Goal: Task Accomplishment & Management: Manage account settings

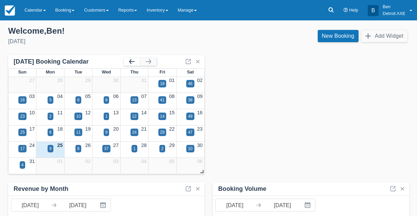
click at [131, 61] on button "button" at bounding box center [132, 61] width 16 height 8
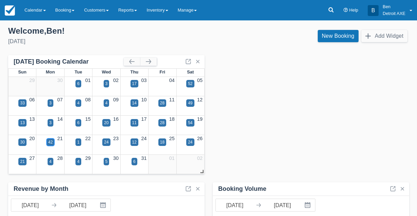
click at [53, 143] on div "42" at bounding box center [50, 142] width 4 height 6
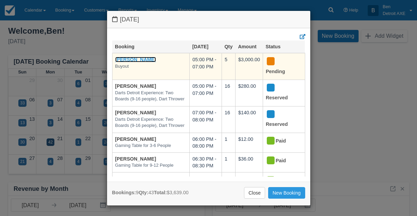
click at [134, 59] on link "Sue Raupp" at bounding box center [135, 59] width 41 height 5
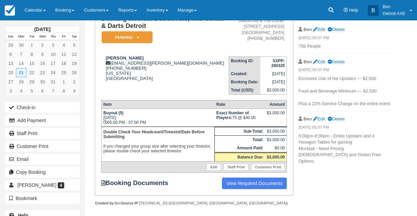
scroll to position [60, 0]
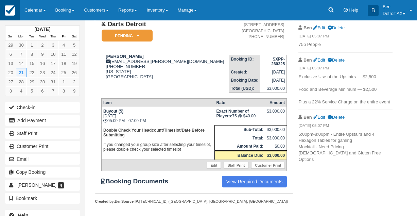
click at [7, 7] on img at bounding box center [10, 10] width 10 height 10
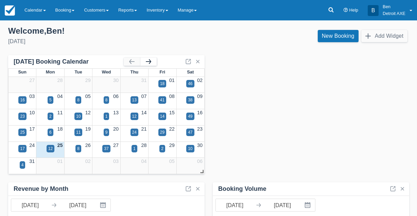
click at [149, 63] on button "button" at bounding box center [148, 61] width 16 height 8
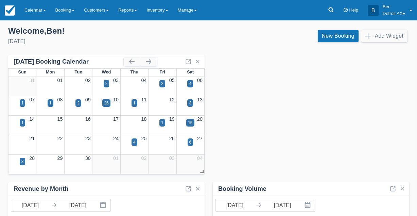
click at [131, 104] on div "1" at bounding box center [134, 107] width 28 height 8
click at [134, 104] on div "1" at bounding box center [134, 103] width 2 height 6
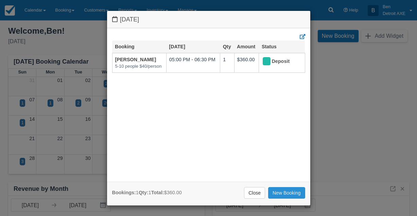
click at [281, 190] on link "New Booking" at bounding box center [286, 193] width 37 height 12
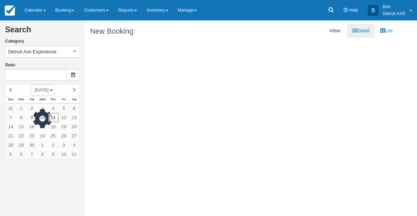
type input "[DATE]"
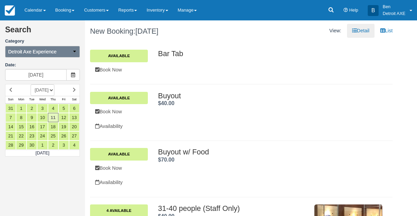
click at [65, 56] on button "Detroit Axe Experience" at bounding box center [42, 52] width 75 height 12
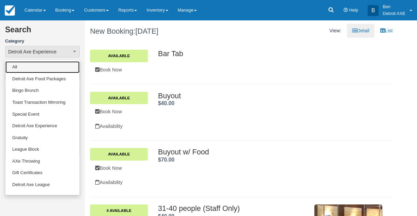
click at [54, 67] on link "All" at bounding box center [42, 67] width 74 height 12
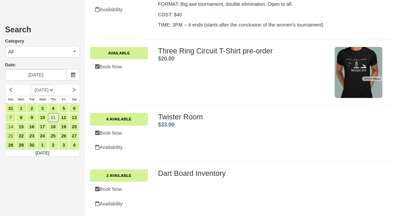
scroll to position [764, 0]
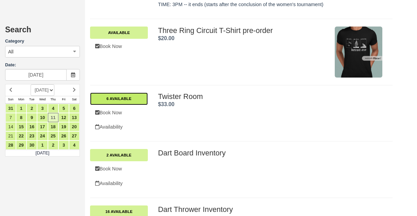
click at [130, 99] on link "6 Available" at bounding box center [119, 98] width 58 height 12
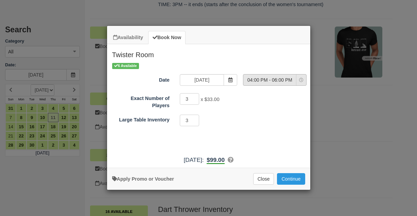
click at [270, 79] on span "04:00 PM - 06:00 PM" at bounding box center [269, 79] width 53 height 7
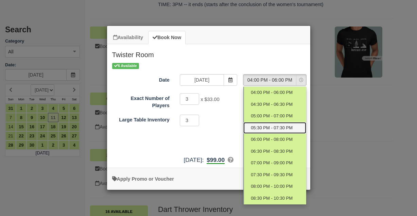
click at [269, 125] on span "05:30 PM - 07:30 PM" at bounding box center [272, 128] width 42 height 6
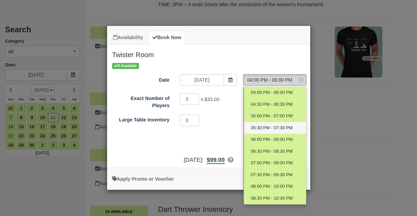
select select "3"
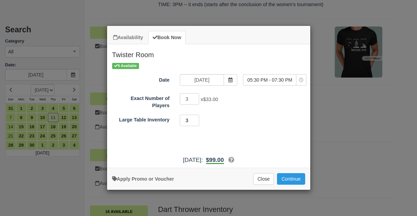
click at [196, 119] on input "3" at bounding box center [190, 120] width 20 height 12
click at [261, 174] on button "Close" at bounding box center [263, 179] width 21 height 12
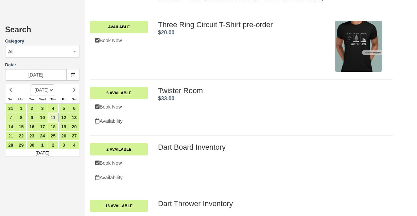
scroll to position [770, 0]
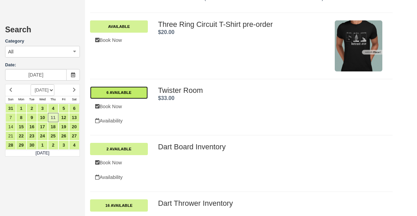
click at [126, 86] on link "6 Available" at bounding box center [119, 92] width 58 height 12
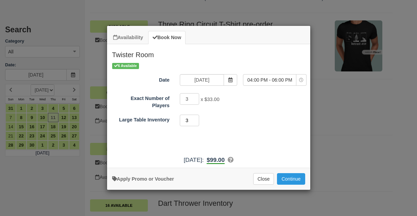
drag, startPoint x: 185, startPoint y: 119, endPoint x: 197, endPoint y: 120, distance: 11.6
click at [197, 120] on input "3" at bounding box center [190, 120] width 20 height 12
click at [208, 120] on div "4 Minimum of 3Maximum of 3" at bounding box center [234, 120] width 119 height 13
drag, startPoint x: 191, startPoint y: 123, endPoint x: 176, endPoint y: 123, distance: 15.3
click at [176, 123] on div "4 Minimum of 3Maximum of 3" at bounding box center [234, 120] width 119 height 13
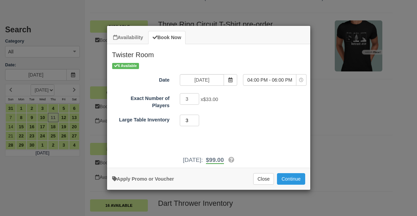
type input "3"
drag, startPoint x: 190, startPoint y: 99, endPoint x: 175, endPoint y: 99, distance: 15.6
click at [175, 99] on div "3 x $33.00 Required.Maximum of 18" at bounding box center [234, 99] width 119 height 13
click at [253, 113] on div "Exact Number of Players 4 x $33.00 Required.Maximum of 18 Large Table Inventory…" at bounding box center [208, 109] width 193 height 35
drag, startPoint x: 190, startPoint y: 99, endPoint x: 181, endPoint y: 99, distance: 9.2
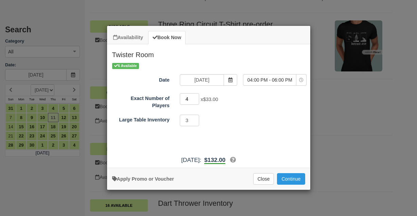
click at [181, 99] on input "4" at bounding box center [190, 99] width 20 height 12
type input "3"
click at [288, 178] on button "Continue" at bounding box center [291, 179] width 28 height 12
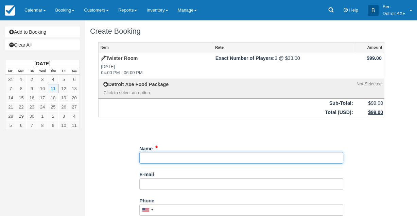
paste input "[PERSON_NAME]"
type input "[PERSON_NAME]"
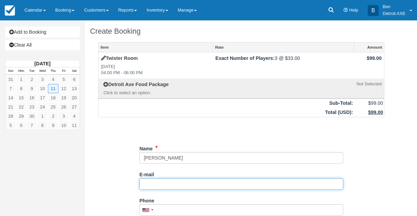
click at [158, 181] on input "E-mail" at bounding box center [241, 184] width 204 height 12
paste input "[EMAIL_ADDRESS][DOMAIN_NAME]"
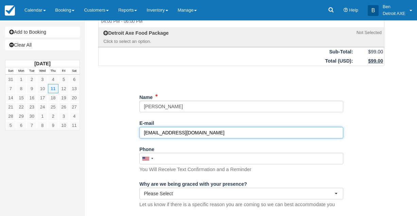
scroll to position [60, 0]
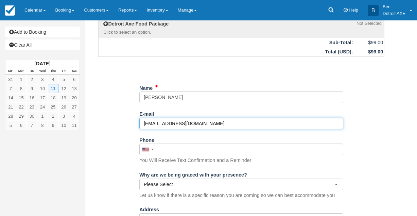
type input "[EMAIL_ADDRESS][DOMAIN_NAME]"
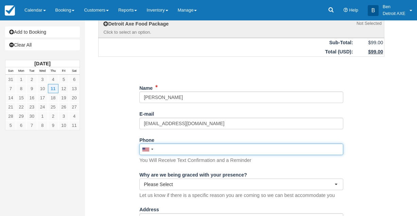
click at [243, 154] on input "Phone" at bounding box center [241, 149] width 204 height 12
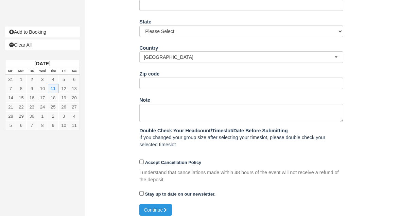
scroll to position [305, 0]
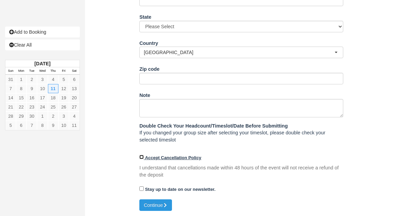
click at [141, 159] on input "Accept Cancellation Policy" at bounding box center [141, 157] width 4 height 4
checkbox input "true"
click at [160, 203] on button "Continue" at bounding box center [155, 205] width 33 height 12
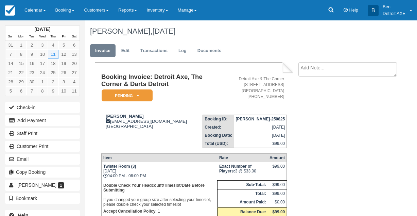
scroll to position [3, 0]
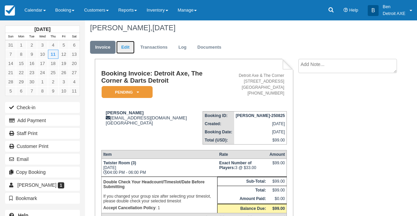
click at [120, 43] on link "Edit" at bounding box center [125, 47] width 18 height 13
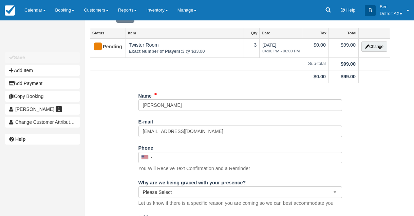
scroll to position [54, 0]
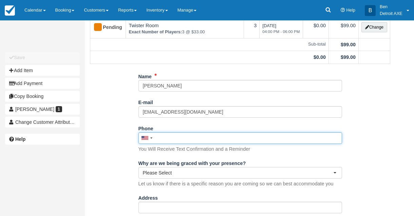
click at [182, 141] on input "Phone" at bounding box center [241, 138] width 204 height 12
paste input "[PHONE_NUMBER]"
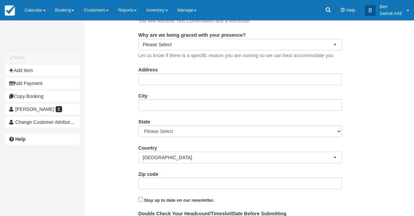
scroll to position [254, 0]
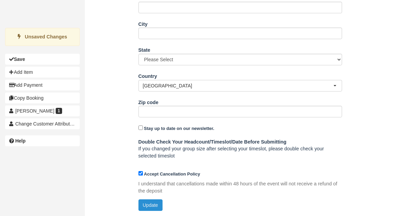
drag, startPoint x: 182, startPoint y: 141, endPoint x: 157, endPoint y: 205, distance: 69.0
click at [157, 205] on button "Update" at bounding box center [151, 205] width 24 height 12
type input "[PHONE_NUMBER]"
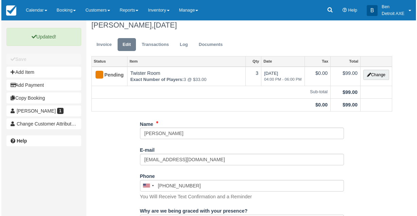
scroll to position [0, 0]
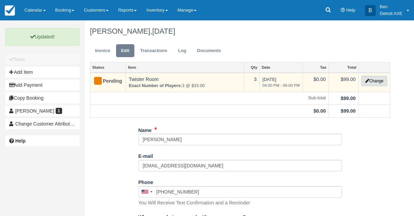
click at [380, 79] on button "Change" at bounding box center [375, 81] width 26 height 10
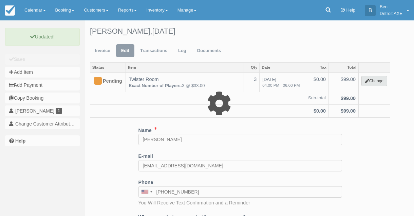
select select "6"
type input "99.00"
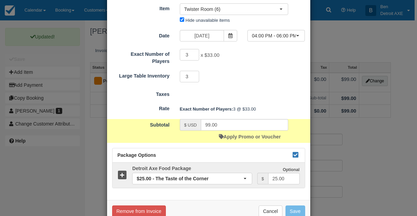
scroll to position [64, 0]
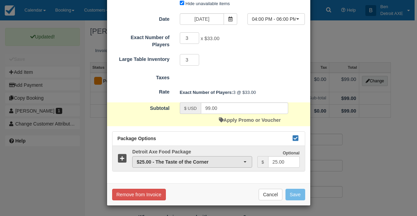
click at [159, 161] on span "$25.00 - The Taste of the Corner" at bounding box center [190, 161] width 106 height 7
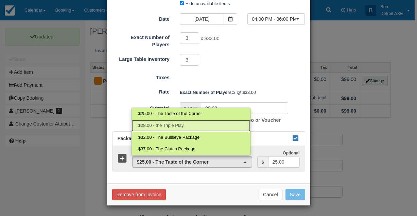
click at [164, 123] on span "$28.00 - the Triple Play" at bounding box center [161, 125] width 46 height 6
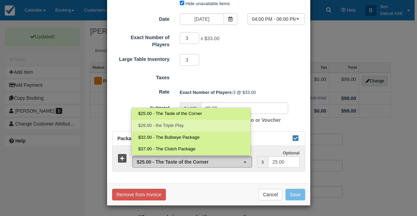
select select "188"
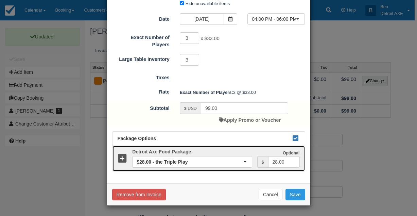
click at [121, 156] on icon at bounding box center [123, 159] width 10 height 10
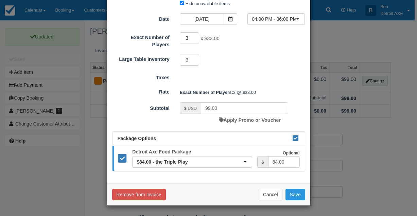
drag, startPoint x: 191, startPoint y: 39, endPoint x: 182, endPoint y: 39, distance: 9.5
click at [182, 39] on input "3" at bounding box center [190, 38] width 20 height 12
type input "26"
type input "594.00"
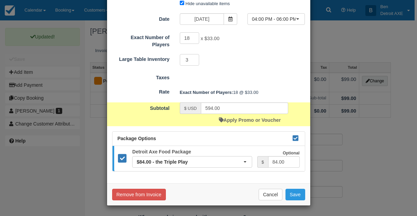
click at [207, 38] on span "x $33.00" at bounding box center [209, 38] width 19 height 5
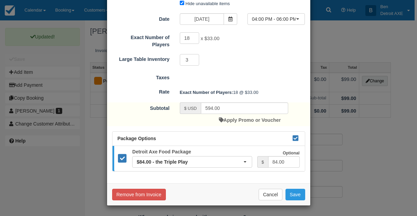
click at [228, 178] on div "Category Gaming Table Detroit Axe Food Packages Bingo Brunch Toast Transaction …" at bounding box center [208, 73] width 203 height 219
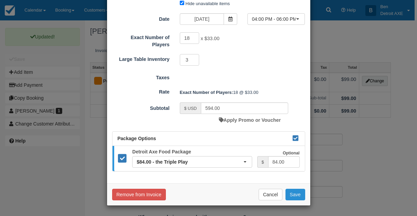
click at [291, 195] on button "Save" at bounding box center [295, 195] width 20 height 12
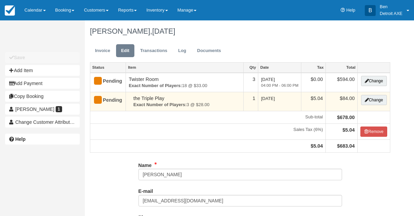
type input "[PHONE_NUMBER]"
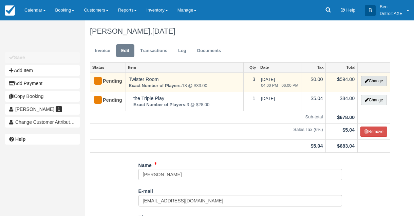
click at [373, 79] on button "Change" at bounding box center [374, 81] width 26 height 10
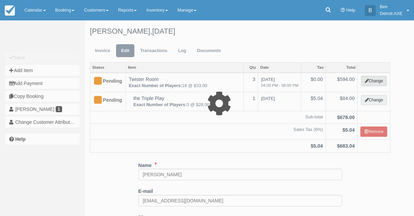
type input "594.00"
select select "6"
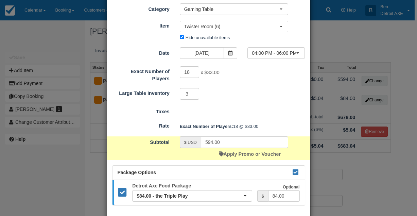
scroll to position [64, 0]
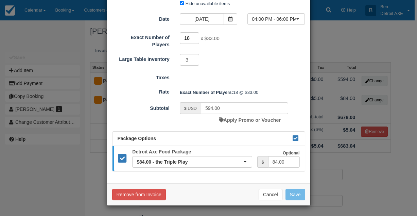
drag, startPoint x: 190, startPoint y: 41, endPoint x: 181, endPoint y: 41, distance: 8.5
click at [181, 41] on input "18" at bounding box center [190, 38] width 20 height 12
type input "26"
click at [279, 103] on input "594.00" at bounding box center [244, 108] width 87 height 12
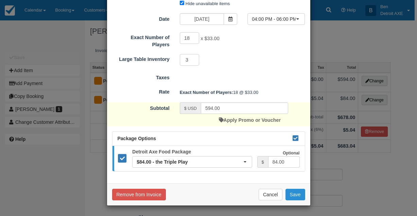
click at [297, 195] on button "Save" at bounding box center [295, 195] width 20 height 12
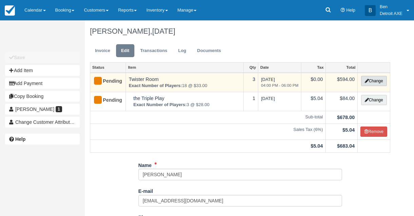
click at [366, 82] on icon "button" at bounding box center [367, 81] width 4 height 4
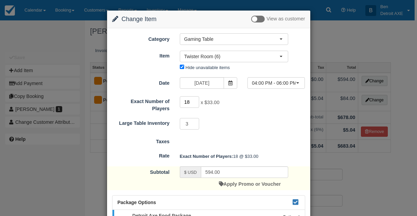
drag, startPoint x: 192, startPoint y: 102, endPoint x: 174, endPoint y: 101, distance: 18.7
click at [180, 101] on input "18" at bounding box center [190, 102] width 20 height 12
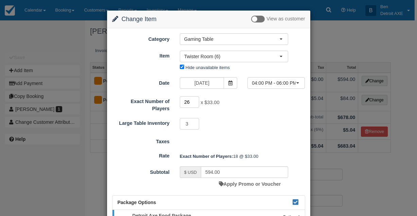
type input "26"
click at [207, 112] on div "Exact Number of Players 26 x $33.00 Required.Maximum of 18 Large Table Inventor…" at bounding box center [208, 112] width 193 height 35
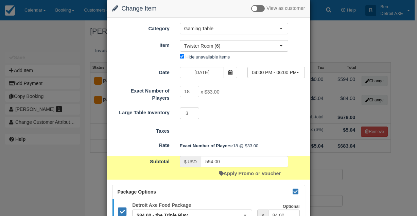
scroll to position [11, 0]
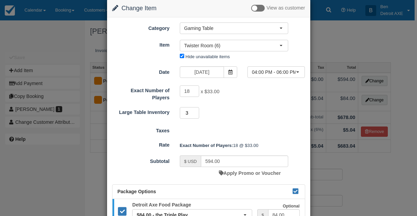
drag, startPoint x: 189, startPoint y: 111, endPoint x: 173, endPoint y: 110, distance: 15.6
click at [175, 111] on div "3 Minimum of 3Maximum of 3" at bounding box center [234, 113] width 119 height 13
type input "4"
click at [217, 108] on div "4 Minimum of 3Maximum of 3" at bounding box center [234, 113] width 119 height 13
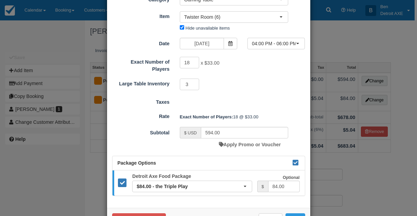
scroll to position [64, 0]
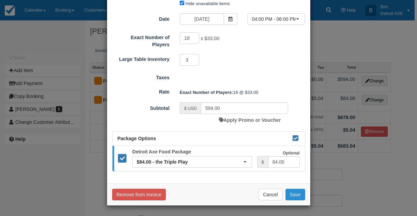
click at [292, 195] on button "Save" at bounding box center [295, 195] width 20 height 12
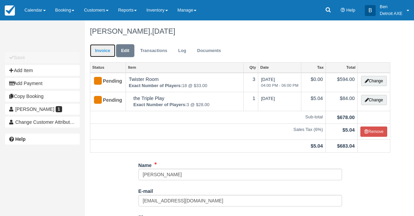
click at [103, 52] on link "Invoice" at bounding box center [102, 50] width 25 height 13
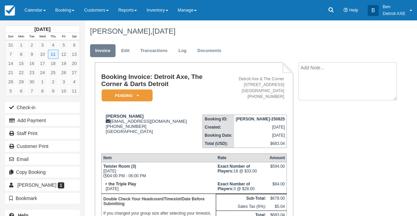
click at [358, 73] on textarea at bounding box center [347, 81] width 99 height 38
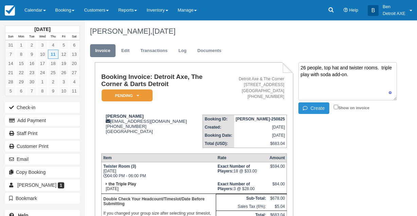
type textarea "26 people, top hat and twister rooms. triple play with soda add-on."
click at [320, 108] on button "Create" at bounding box center [313, 108] width 31 height 12
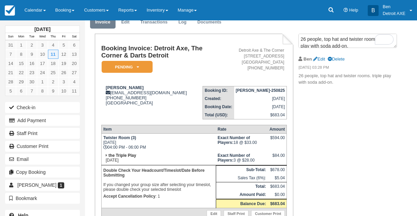
scroll to position [32, 0]
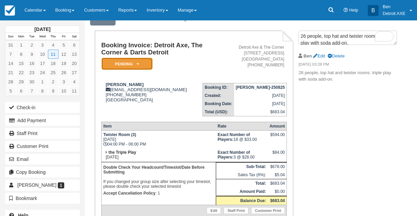
click at [128, 59] on em "Pending" at bounding box center [127, 64] width 51 height 12
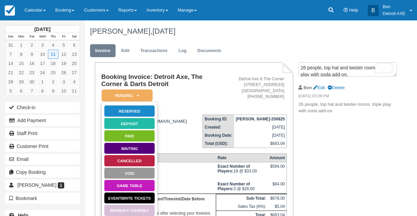
click at [129, 58] on ul "Invoice Edit Transactions Log Documents" at bounding box center [241, 52] width 302 height 20
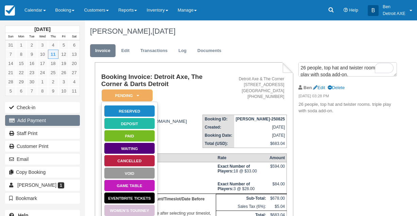
click at [50, 121] on button "Add Payment" at bounding box center [42, 120] width 75 height 11
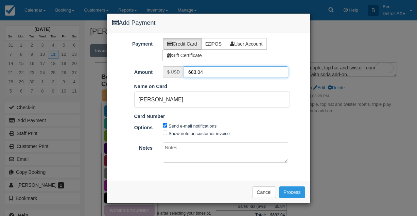
drag, startPoint x: 212, startPoint y: 75, endPoint x: 162, endPoint y: 69, distance: 49.6
click at [162, 69] on div "$ USD 683.04" at bounding box center [226, 72] width 136 height 12
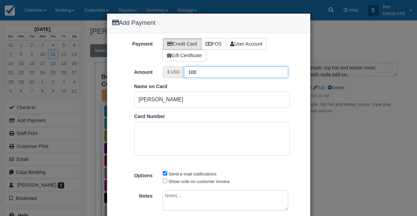
type input "100"
click at [220, 86] on div "Name on Card Kadie Dezelski" at bounding box center [212, 95] width 166 height 25
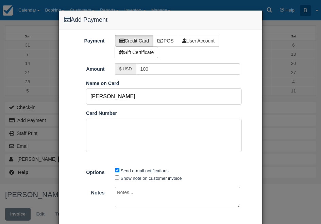
drag, startPoint x: 103, startPoint y: 97, endPoint x: 78, endPoint y: 96, distance: 24.8
click at [78, 96] on ol "Pay in Square App Name on Card Kadie Dezelski Card Number" at bounding box center [160, 123] width 203 height 87
type input "Timothy Dezelski"
click at [109, 117] on label "Card Number" at bounding box center [101, 113] width 31 height 7
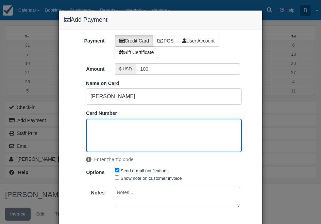
click at [228, 165] on div "Enter the zip code" at bounding box center [164, 143] width 156 height 48
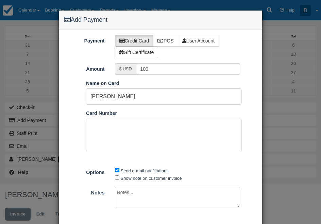
scroll to position [34, 0]
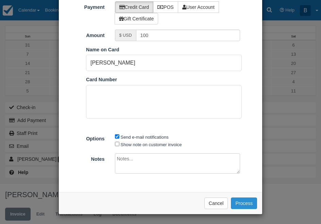
click at [245, 204] on button "Process" at bounding box center [244, 203] width 26 height 12
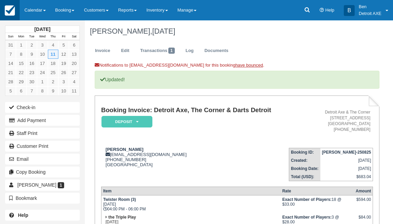
click at [9, 10] on img at bounding box center [10, 10] width 10 height 10
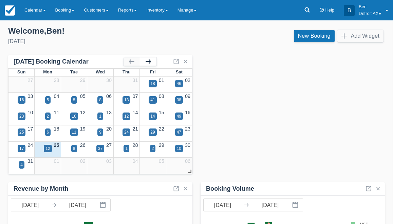
click at [152, 60] on button "button" at bounding box center [148, 61] width 16 height 8
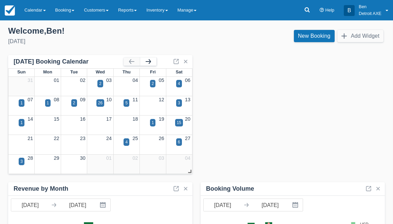
click at [152, 60] on button "button" at bounding box center [148, 61] width 16 height 8
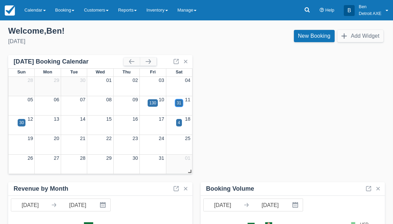
click at [183, 105] on div "31" at bounding box center [179, 102] width 8 height 7
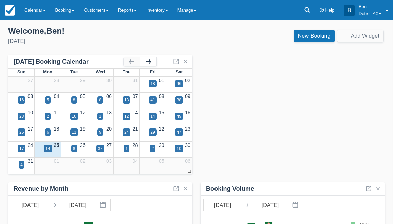
click at [155, 63] on button "button" at bounding box center [148, 61] width 16 height 8
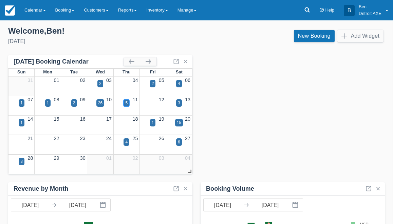
click at [124, 104] on div "5" at bounding box center [127, 102] width 6 height 7
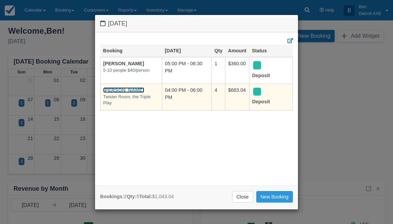
click at [135, 90] on link "[PERSON_NAME]" at bounding box center [123, 89] width 41 height 5
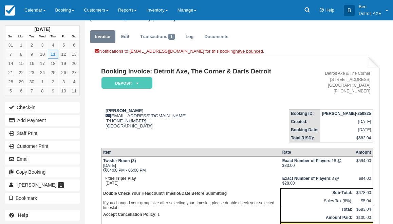
scroll to position [3, 0]
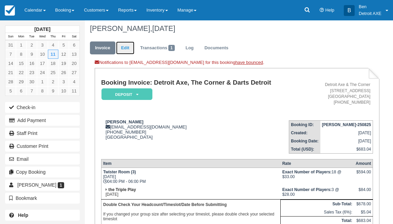
click at [128, 49] on link "Edit" at bounding box center [125, 47] width 18 height 13
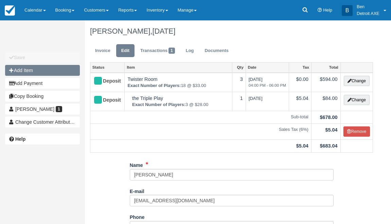
click at [45, 72] on button "Add Item" at bounding box center [42, 70] width 75 height 11
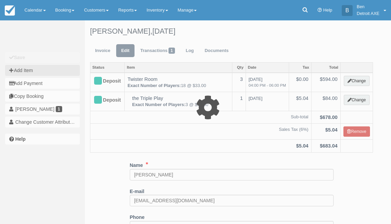
type input "0.00"
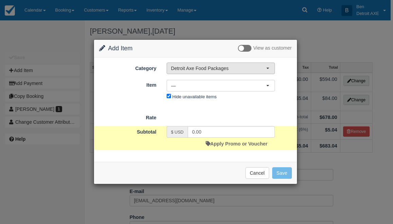
click at [205, 70] on span "Detroit Axe Food Packages" at bounding box center [218, 68] width 95 height 7
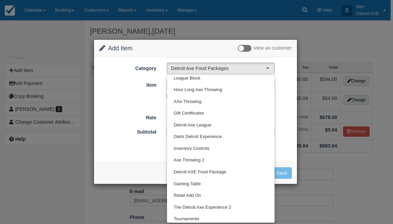
scroll to position [99, 0]
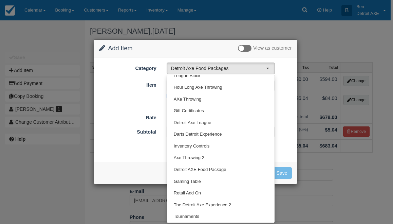
drag, startPoint x: 233, startPoint y: 54, endPoint x: 235, endPoint y: 34, distance: 19.8
click at [235, 34] on div "Change Item Add Item View as customer Category Detroit Axe Food Packages Detroi…" at bounding box center [196, 112] width 393 height 224
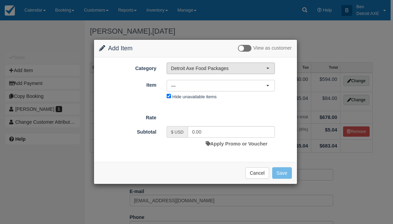
click at [224, 70] on span "Detroit Axe Food Packages" at bounding box center [218, 68] width 95 height 7
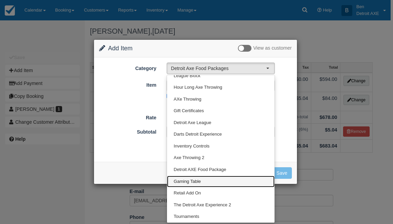
click at [195, 179] on span "Gaming Table" at bounding box center [187, 181] width 27 height 6
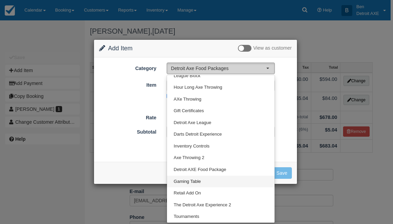
select select "6"
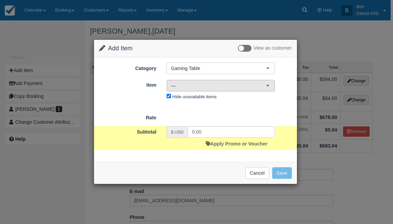
click at [227, 84] on span "—" at bounding box center [218, 85] width 95 height 7
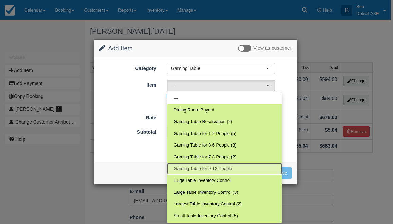
click at [221, 169] on span "Gaming Table for 9-12 People" at bounding box center [203, 168] width 58 height 6
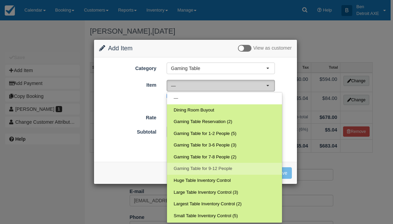
select select "182"
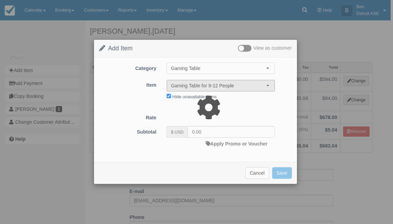
type input "9.00"
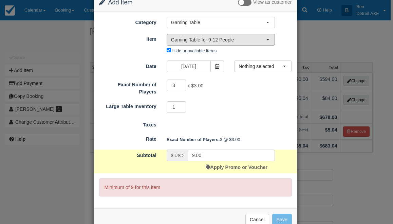
scroll to position [17, 0]
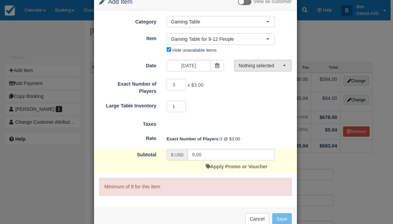
click at [254, 64] on span "Nothing selected" at bounding box center [261, 65] width 44 height 7
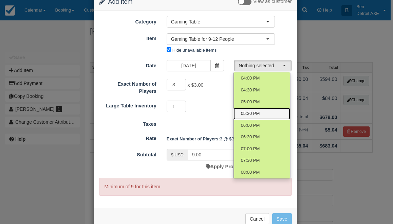
click at [263, 115] on link "05:30 PM" at bounding box center [262, 114] width 57 height 12
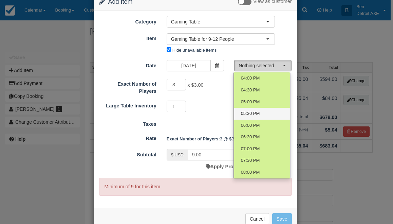
select select "3"
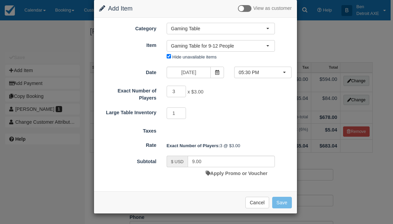
type input "27.00"
click at [280, 201] on button "Save" at bounding box center [282, 203] width 20 height 12
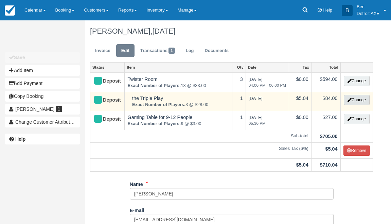
click at [348, 102] on icon "button" at bounding box center [350, 100] width 4 height 4
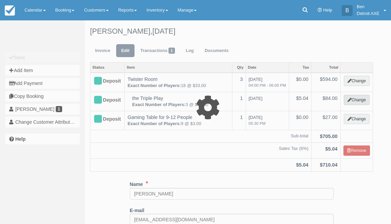
type input "84.00"
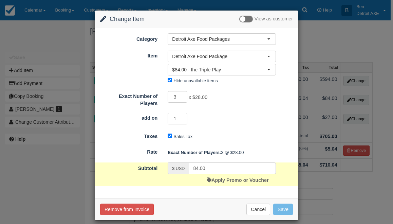
scroll to position [7, 0]
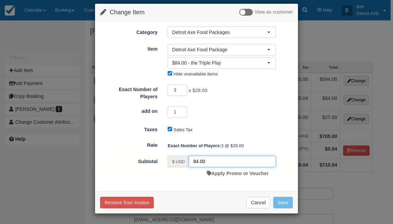
drag, startPoint x: 208, startPoint y: 161, endPoint x: 173, endPoint y: 161, distance: 35.0
click at [173, 161] on div "$ USD 84.00" at bounding box center [222, 162] width 108 height 12
click at [217, 136] on form "Category Detroit Axe Food Packages Detroit Axe Food Packages Bingo Brunch Toast…" at bounding box center [196, 102] width 193 height 153
drag, startPoint x: 178, startPoint y: 90, endPoint x: 168, endPoint y: 90, distance: 10.2
click at [168, 90] on input "3" at bounding box center [178, 90] width 20 height 12
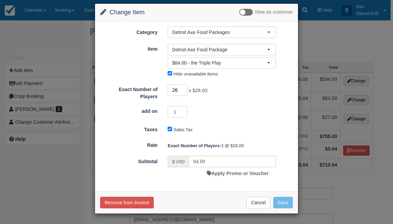
type input "26"
click at [231, 102] on div "Exact Number of Players 26 x $28.00 Required. add on 1" at bounding box center [196, 101] width 193 height 35
type input "728.00"
click at [289, 202] on button "Save" at bounding box center [283, 203] width 20 height 12
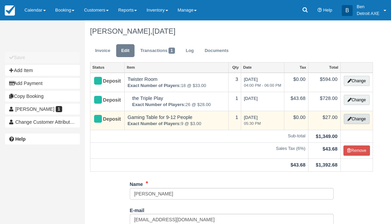
click at [357, 119] on button "Change" at bounding box center [357, 119] width 26 height 10
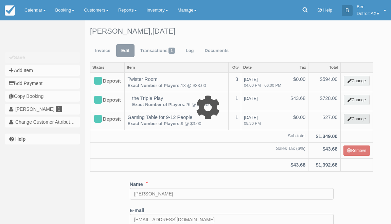
select select "6"
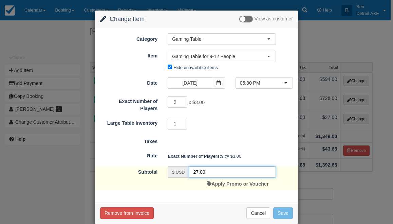
drag, startPoint x: 205, startPoint y: 167, endPoint x: 189, endPoint y: 166, distance: 15.6
click at [190, 166] on input "27.00" at bounding box center [232, 172] width 87 height 12
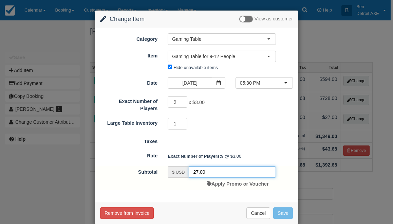
click at [205, 170] on input "27.00" at bounding box center [232, 172] width 87 height 12
type input "0"
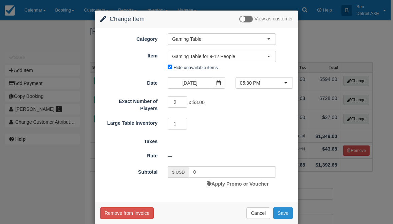
click at [279, 211] on button "Save" at bounding box center [283, 213] width 20 height 12
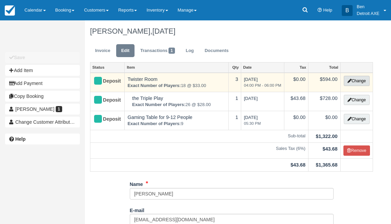
click at [358, 80] on button "Change" at bounding box center [357, 81] width 26 height 10
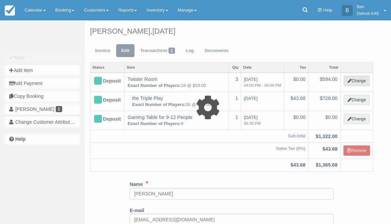
select select "6"
type input "594.00"
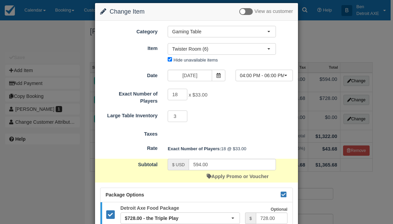
scroll to position [9, 0]
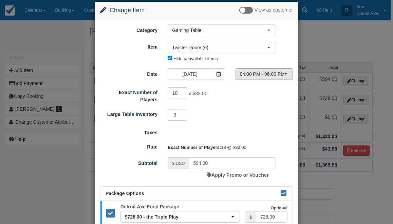
click at [248, 75] on span "04:00 PM - 06:00 PM" at bounding box center [262, 74] width 44 height 7
click at [248, 80] on div "Date 09/11/25 Time Selector 04:00 PM - 06:00 PM Nothing selected 04:00 PM - 06:…" at bounding box center [196, 74] width 203 height 13
click at [248, 76] on span "04:00 PM - 06:00 PM" at bounding box center [262, 74] width 44 height 7
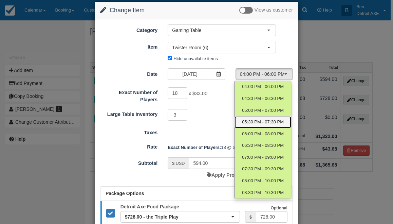
click at [260, 121] on span "05:30 PM - 07:30 PM" at bounding box center [263, 122] width 42 height 6
select select "3"
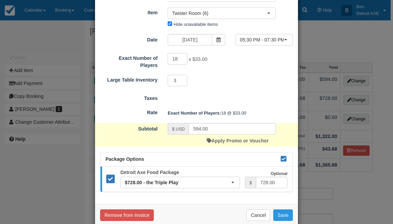
scroll to position [49, 0]
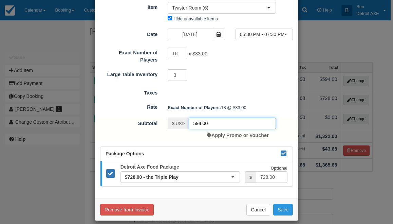
drag, startPoint x: 206, startPoint y: 122, endPoint x: 181, endPoint y: 121, distance: 24.8
click at [181, 121] on div "$ USD 594.00" at bounding box center [222, 124] width 108 height 12
type input "0"
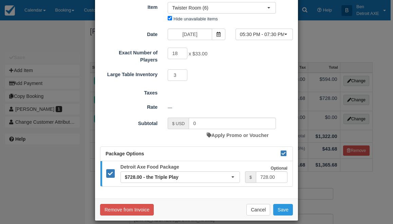
click at [266, 90] on div "Taxes" at bounding box center [196, 92] width 203 height 10
click at [284, 211] on button "Save" at bounding box center [283, 210] width 20 height 12
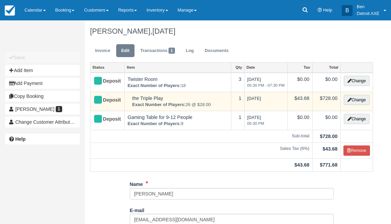
click at [200, 98] on td "the Triple Play Exact Number of Players: 26 @ $28.00" at bounding box center [178, 101] width 107 height 19
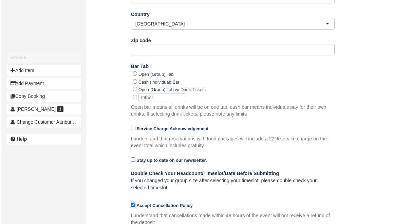
scroll to position [393, 0]
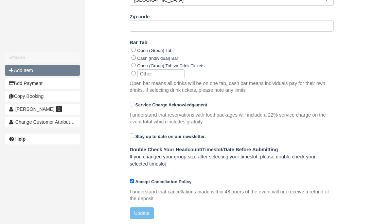
click at [39, 73] on button "Add Item" at bounding box center [42, 70] width 75 height 11
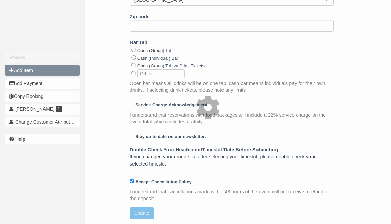
type input "0.00"
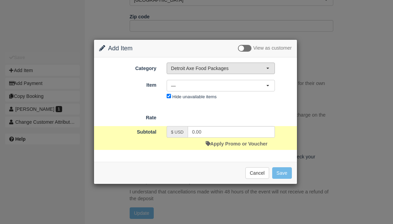
click at [193, 68] on span "Detroit Axe Food Packages" at bounding box center [218, 68] width 95 height 7
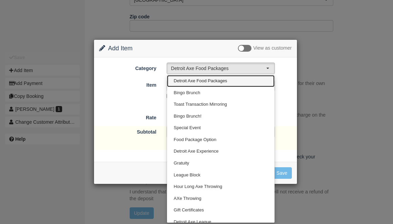
click at [189, 82] on span "Detroit Axe Food Packages" at bounding box center [201, 81] width 54 height 6
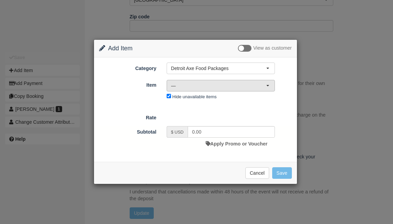
click at [189, 83] on span "—" at bounding box center [218, 85] width 95 height 7
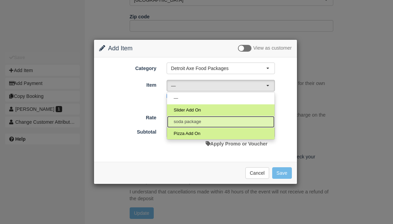
click at [193, 120] on span "soda package" at bounding box center [188, 122] width 28 height 6
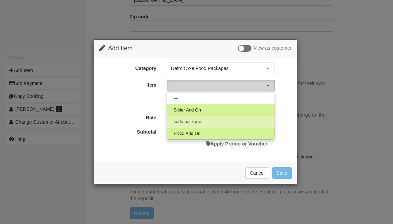
select select "189"
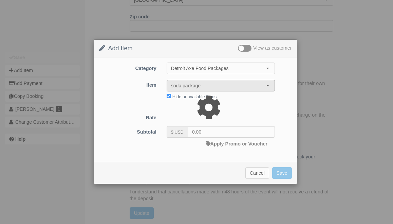
type input "9.00"
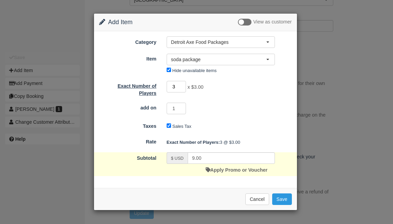
drag, startPoint x: 178, startPoint y: 84, endPoint x: 157, endPoint y: 84, distance: 21.1
click at [157, 84] on div "Exact Number of Players 3 x $3.00 Required." at bounding box center [195, 88] width 203 height 16
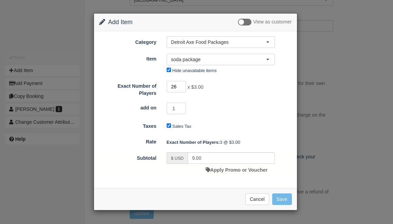
type input "26"
click at [245, 104] on div "1" at bounding box center [221, 109] width 119 height 13
type input "78.00"
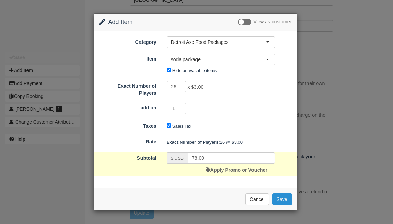
click at [283, 197] on button "Save" at bounding box center [282, 199] width 20 height 12
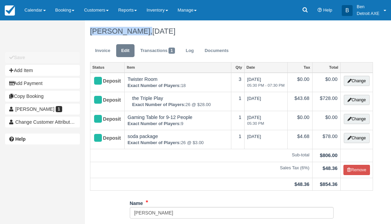
drag, startPoint x: 90, startPoint y: 34, endPoint x: 140, endPoint y: 33, distance: 49.6
click at [140, 33] on h1 "[PERSON_NAME], [DATE]" at bounding box center [231, 31] width 283 height 8
copy h1 "[PERSON_NAME]"
click at [97, 42] on ul "Invoice Edit Transactions 1 Log Documents" at bounding box center [231, 52] width 283 height 20
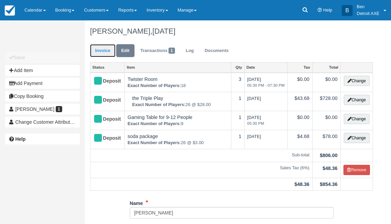
click at [100, 50] on link "Invoice" at bounding box center [102, 50] width 25 height 13
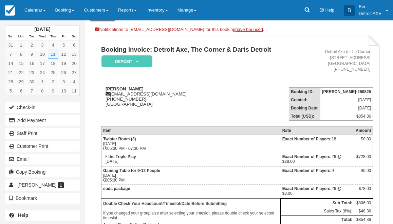
scroll to position [79, 0]
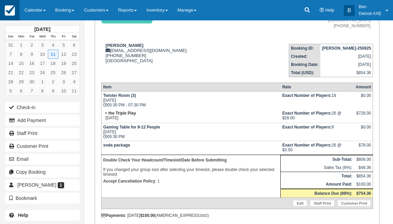
click at [11, 14] on img at bounding box center [10, 10] width 10 height 10
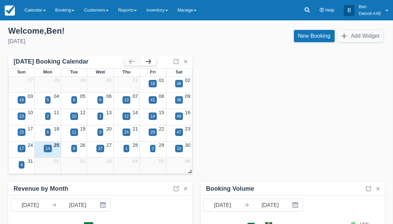
click at [153, 60] on button "button" at bounding box center [148, 61] width 16 height 8
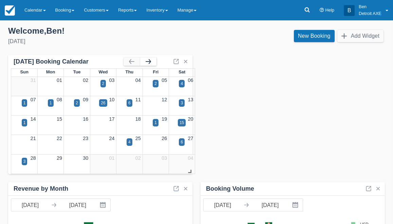
click at [153, 60] on button "button" at bounding box center [148, 61] width 16 height 8
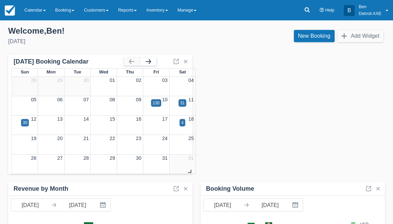
click at [153, 60] on button "button" at bounding box center [148, 61] width 16 height 8
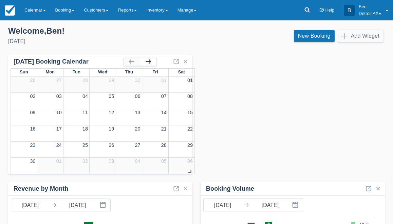
click at [153, 60] on button "button" at bounding box center [148, 61] width 16 height 8
